Goal: Information Seeking & Learning: Find specific fact

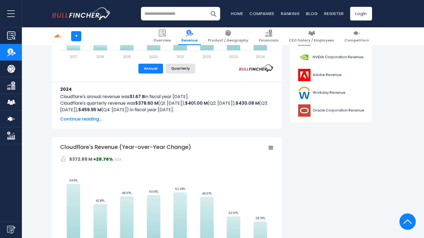
scroll to position [246, 0]
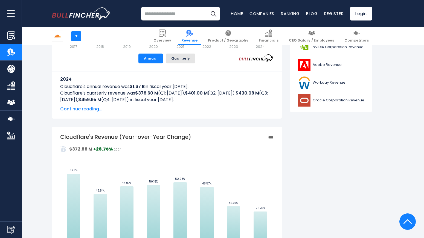
drag, startPoint x: 124, startPoint y: 86, endPoint x: 199, endPoint y: 86, distance: 74.4
click at [199, 86] on p "Cloudflare's annual revenue was $1.67 B in fiscal year 2024." at bounding box center [166, 86] width 213 height 7
click at [156, 95] on b "$378.60 M" at bounding box center [146, 93] width 23 height 6
drag, startPoint x: 90, startPoint y: 94, endPoint x: 219, endPoint y: 93, distance: 129.3
click at [219, 93] on p "Cloudflare's quarterly revenue was $378.60 M (Q1: Mar 2024), $401.00 M (Q2: Jun…" at bounding box center [166, 96] width 213 height 13
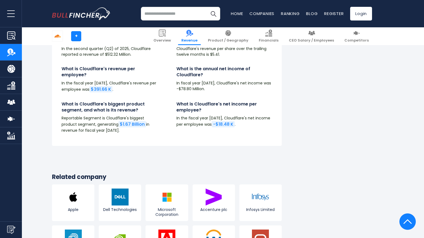
scroll to position [1093, 0]
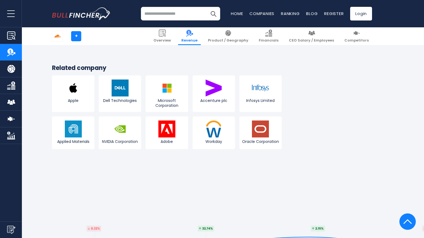
scroll to position [1285, 0]
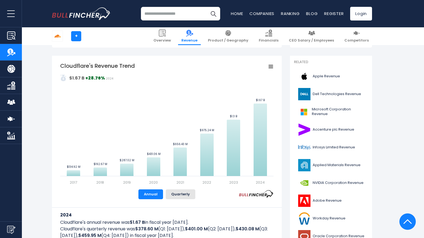
scroll to position [109, 0]
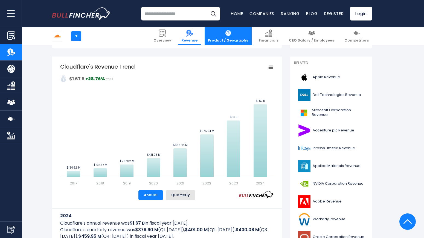
click at [238, 33] on link "Product / Geography" at bounding box center [227, 36] width 47 height 18
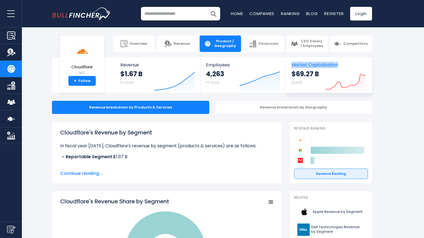
drag, startPoint x: 378, startPoint y: 67, endPoint x: 289, endPoint y: 63, distance: 88.9
click at [289, 63] on section "Cloudflare NET + Follow Revenue $1.67 B FY 2024 Created with Highcharts 12.1.2 …" at bounding box center [212, 74] width 424 height 35
click at [223, 130] on h1 "Cloudflare's Revenue by Segment" at bounding box center [166, 132] width 213 height 8
drag, startPoint x: 378, startPoint y: 78, endPoint x: 290, endPoint y: 74, distance: 87.8
click at [290, 74] on section "Cloudflare NET + Follow Revenue $1.67 B FY 2024 Created with Highcharts 12.1.2 …" at bounding box center [212, 74] width 424 height 35
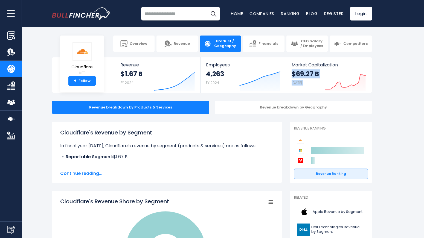
click at [385, 85] on section "Cloudflare NET + Follow Revenue $1.67 B FY 2024 Created with Highcharts 12.1.2 …" at bounding box center [212, 74] width 424 height 35
drag, startPoint x: 378, startPoint y: 85, endPoint x: 293, endPoint y: 66, distance: 87.5
click at [293, 66] on section "Cloudflare NET + Follow Revenue $1.67 B FY 2024 Created with Highcharts 12.1.2 …" at bounding box center [212, 74] width 424 height 35
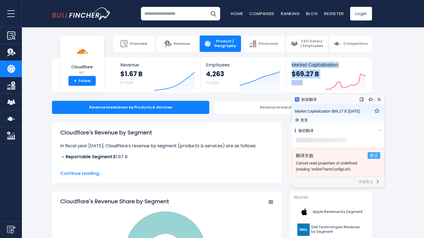
click at [371, 154] on span "重试" at bounding box center [374, 156] width 8 height 6
click at [394, 76] on section "Cloudflare NET + Follow Revenue $1.67 B FY 2024 Created with Highcharts 12.1.2 …" at bounding box center [212, 74] width 424 height 35
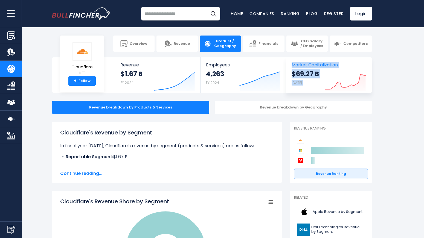
drag, startPoint x: 382, startPoint y: 89, endPoint x: 289, endPoint y: 65, distance: 95.9
click at [289, 65] on section "Cloudflare NET + Follow Revenue $1.67 B FY 2024 Created with Highcharts 12.1.2 …" at bounding box center [212, 74] width 424 height 35
drag, startPoint x: 302, startPoint y: 71, endPoint x: 308, endPoint y: 65, distance: 8.1
click at [377, 91] on section "Cloudflare NET + Follow Revenue $1.67 B FY 2024 Created with Highcharts 12.1.2 …" at bounding box center [212, 74] width 424 height 35
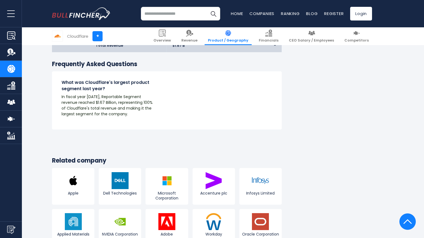
scroll to position [465, 0]
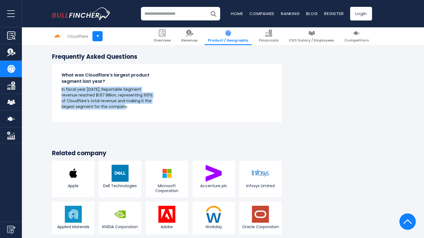
drag, startPoint x: 148, startPoint y: 109, endPoint x: 47, endPoint y: 90, distance: 102.7
click at [124, 110] on div "What was Cloudflare's largest product segment last year? In fiscal year 2024, R…" at bounding box center [109, 93] width 115 height 42
drag, startPoint x: 130, startPoint y: 107, endPoint x: 52, endPoint y: 83, distance: 82.0
click at [52, 83] on div "What was Cloudflare's largest product segment last year? In fiscal year 2024, R…" at bounding box center [109, 93] width 115 height 42
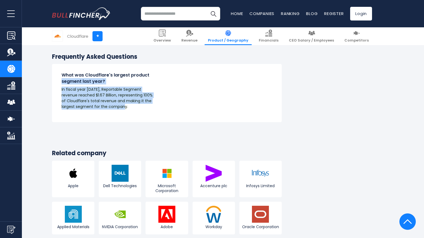
click at [105, 98] on p "In fiscal year 2024, Reportable Segment revenue reached $1.67 Billion, represen…" at bounding box center [110, 98] width 96 height 23
drag, startPoint x: 131, startPoint y: 106, endPoint x: 62, endPoint y: 86, distance: 71.5
click at [62, 86] on div "What was Cloudflare's largest product segment last year? In fiscal year 2024, R…" at bounding box center [110, 90] width 96 height 37
click at [83, 98] on p "In fiscal year 2024, Reportable Segment revenue reached $1.67 Billion, represen…" at bounding box center [110, 98] width 96 height 23
drag, startPoint x: 61, startPoint y: 89, endPoint x: 136, endPoint y: 109, distance: 77.8
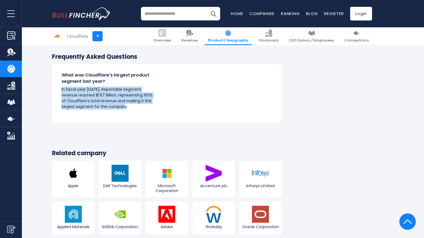
click at [136, 109] on div "What was Cloudflare's largest product segment last year? In fiscal year 2024, R…" at bounding box center [109, 93] width 115 height 42
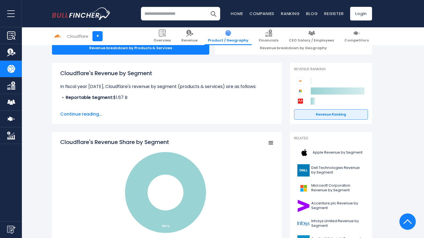
scroll to position [0, 0]
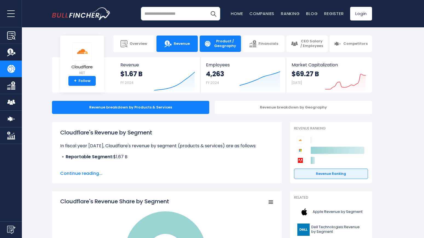
click at [185, 46] on link "Revenue" at bounding box center [176, 44] width 41 height 16
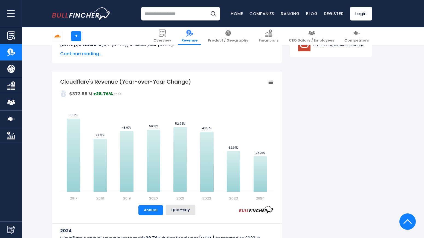
scroll to position [301, 0]
